Goal: Book appointment/travel/reservation

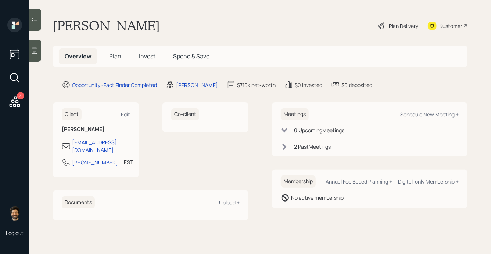
click at [117, 58] on span "Plan" at bounding box center [115, 56] width 12 height 8
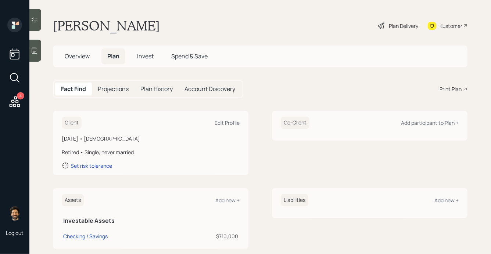
click at [443, 25] on div "Kustomer" at bounding box center [451, 26] width 23 height 8
click at [85, 60] on span "Overview" at bounding box center [77, 56] width 25 height 8
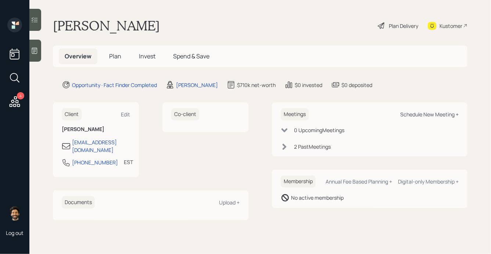
click at [432, 115] on div "Schedule New Meeting +" at bounding box center [429, 114] width 58 height 7
select select "f14b762f-c7c2-4b89-9227-8fa891345eea"
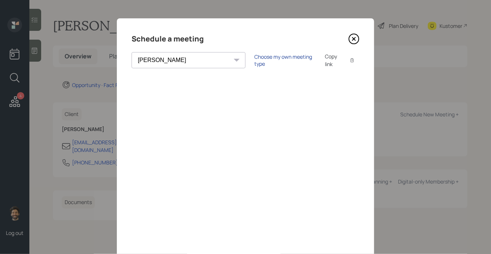
click at [254, 59] on div "Choose my own meeting type" at bounding box center [285, 60] width 62 height 14
click at [353, 37] on icon at bounding box center [353, 38] width 11 height 11
